Goal: Navigation & Orientation: Go to known website

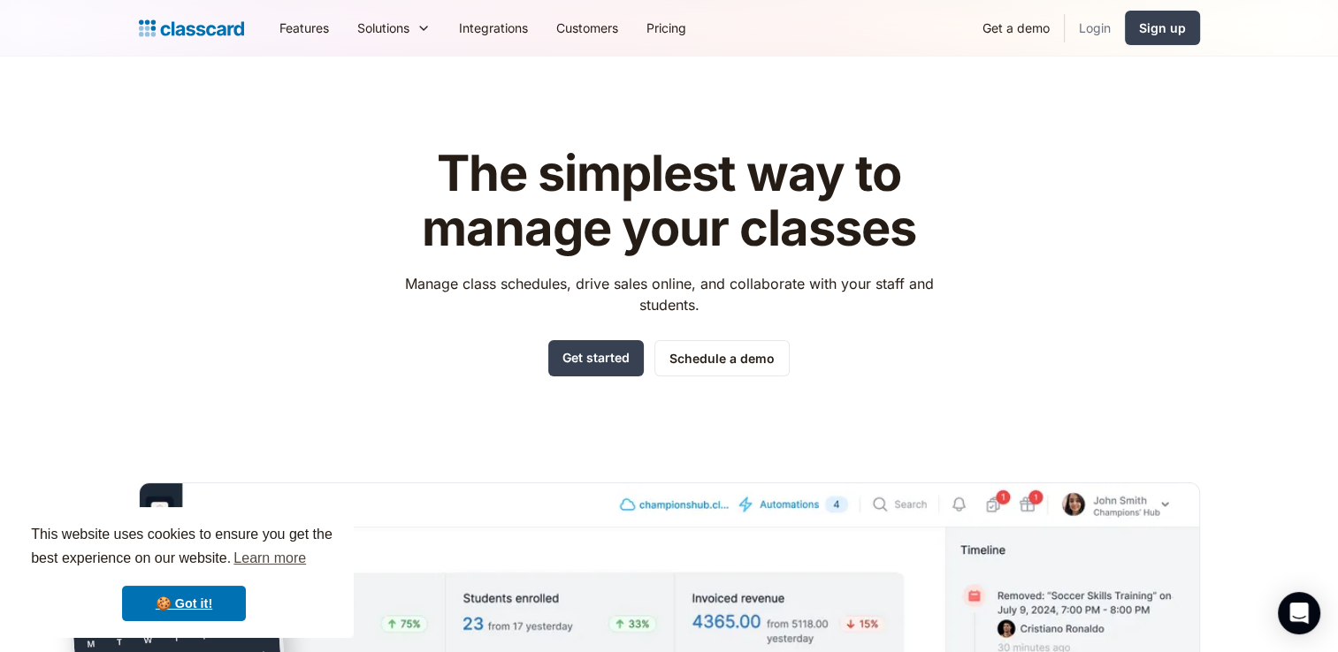
click at [1087, 19] on link "Login" at bounding box center [1094, 28] width 60 height 40
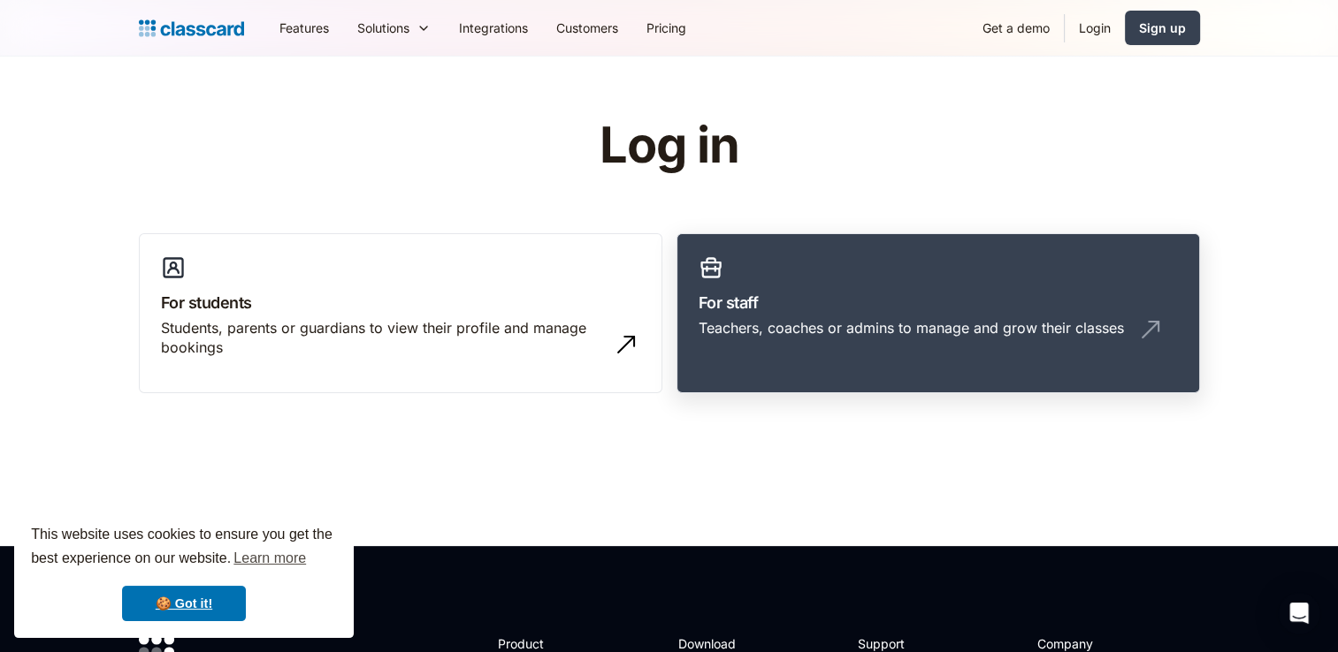
click at [1008, 313] on h3 "For staff" at bounding box center [937, 303] width 479 height 24
